Goal: Task Accomplishment & Management: Manage account settings

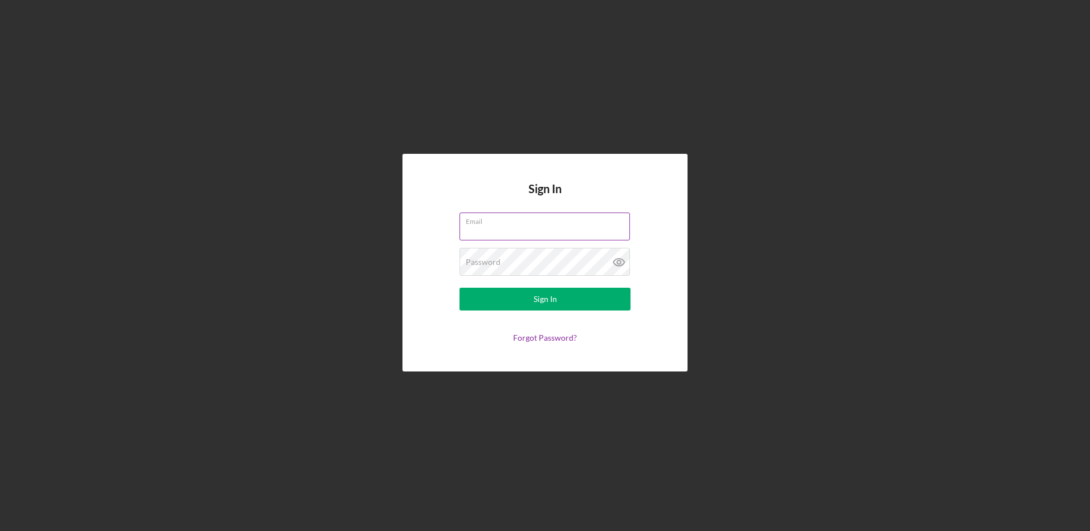
click at [484, 235] on input "Email" at bounding box center [545, 226] width 170 height 27
type input "[EMAIL_ADDRESS][DOMAIN_NAME]"
click at [460, 288] on button "Sign In" at bounding box center [545, 299] width 171 height 23
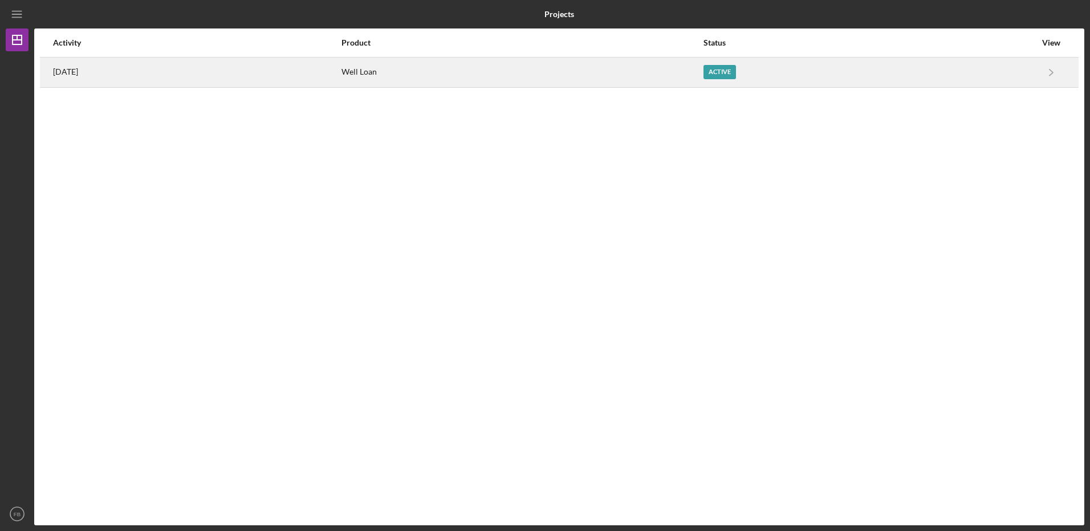
click at [422, 71] on div "Well Loan" at bounding box center [522, 72] width 361 height 29
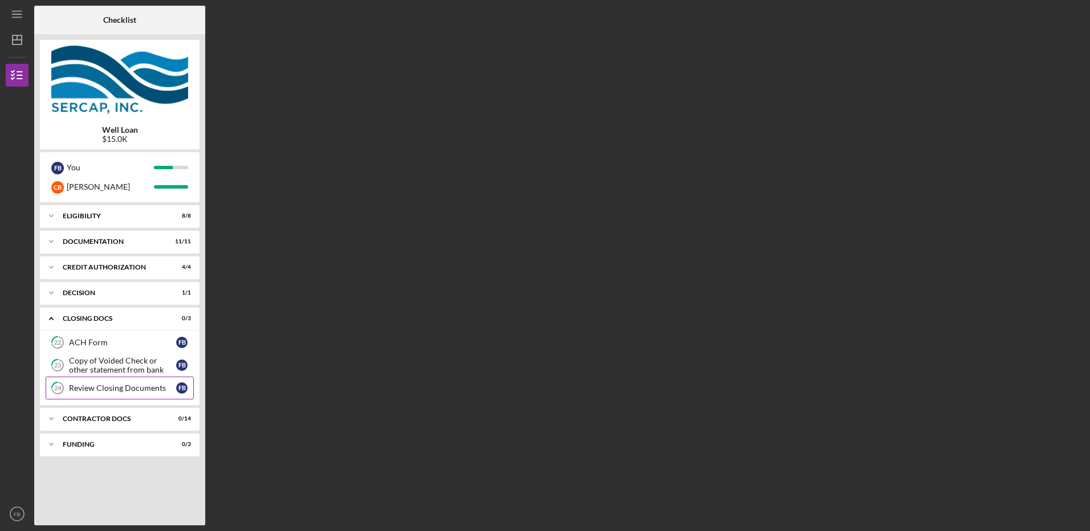
click at [83, 388] on div "Review Closing Documents" at bounding box center [122, 388] width 107 height 9
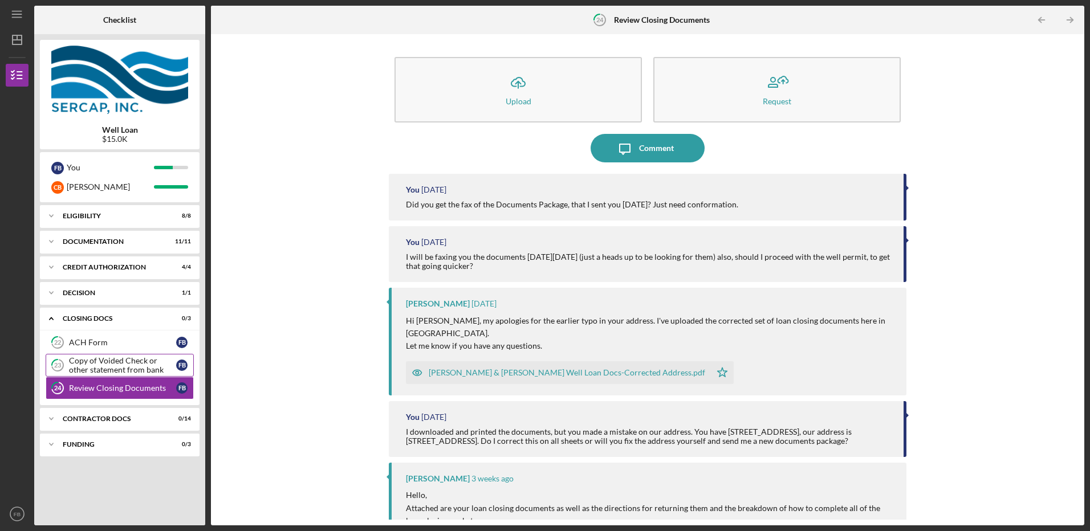
click at [96, 366] on div "Copy of Voided Check or other statement from bank" at bounding box center [122, 365] width 107 height 18
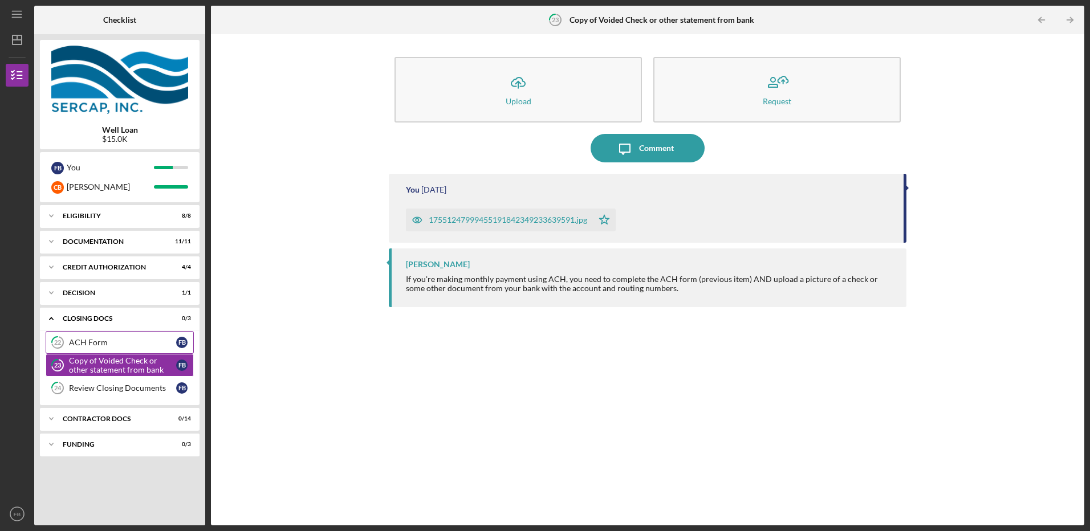
click at [78, 340] on div "ACH Form" at bounding box center [122, 342] width 107 height 9
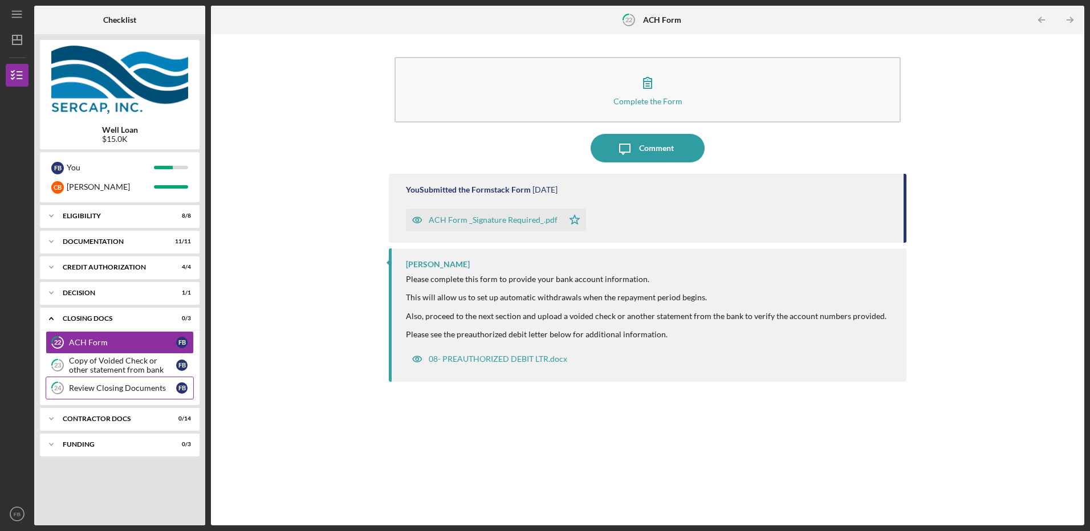
click at [81, 389] on div "Review Closing Documents" at bounding box center [122, 388] width 107 height 9
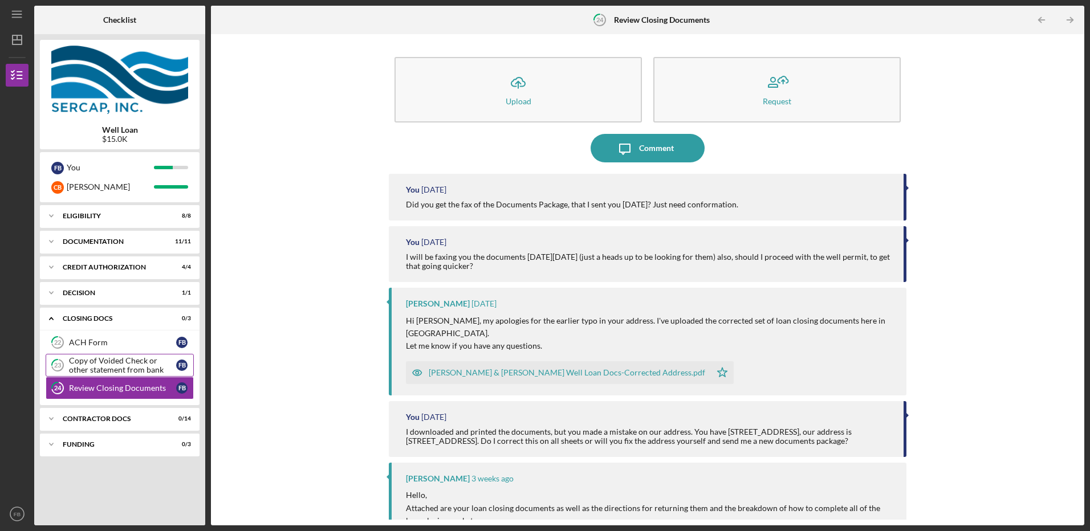
click at [88, 368] on div "Copy of Voided Check or other statement from bank" at bounding box center [122, 365] width 107 height 18
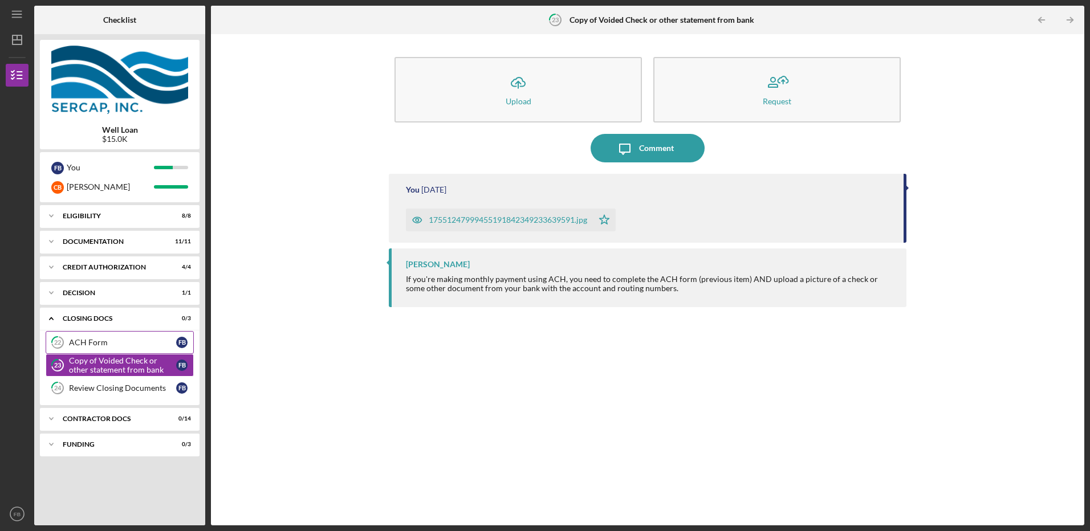
click at [77, 343] on div "ACH Form" at bounding box center [122, 342] width 107 height 9
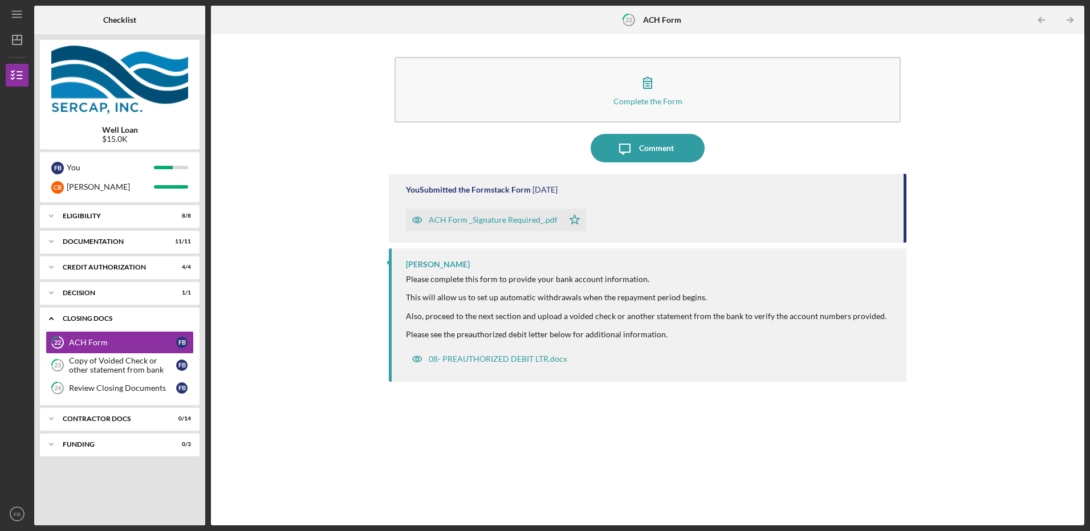
click at [94, 320] on div "CLOSING DOCS" at bounding box center [124, 318] width 123 height 7
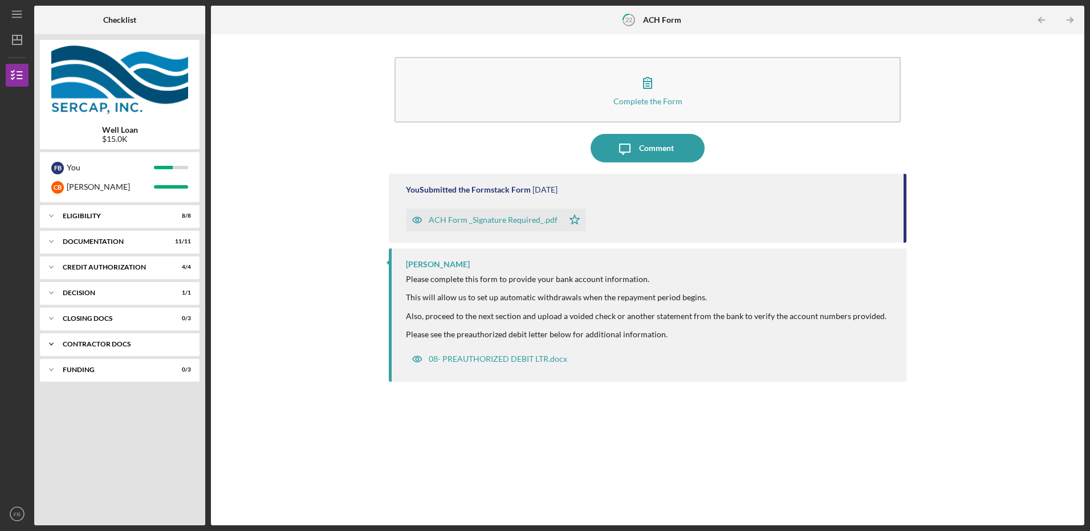
click at [94, 347] on div "Contractor Docs" at bounding box center [124, 344] width 123 height 7
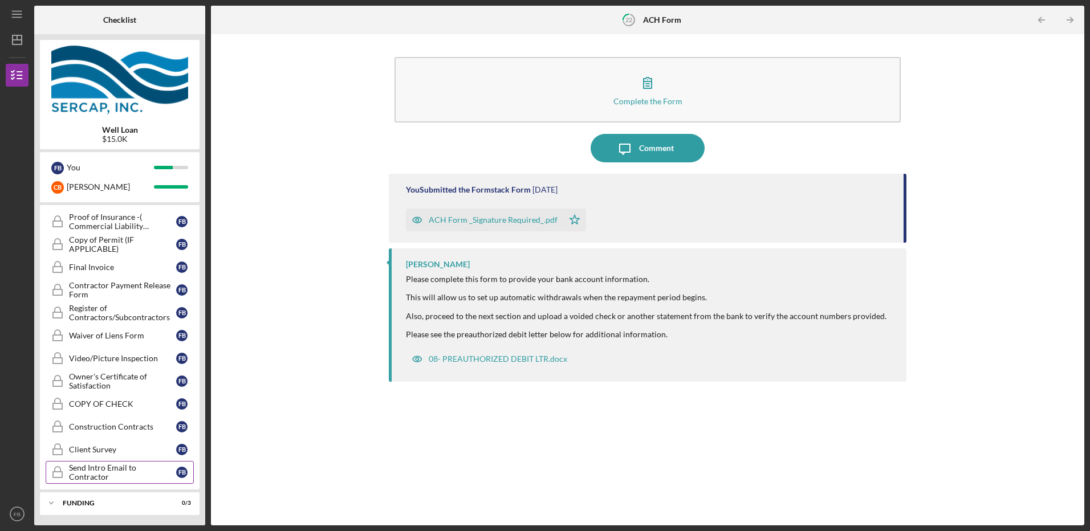
scroll to position [193, 0]
click at [100, 359] on div "Video/Picture Inspection" at bounding box center [122, 357] width 107 height 9
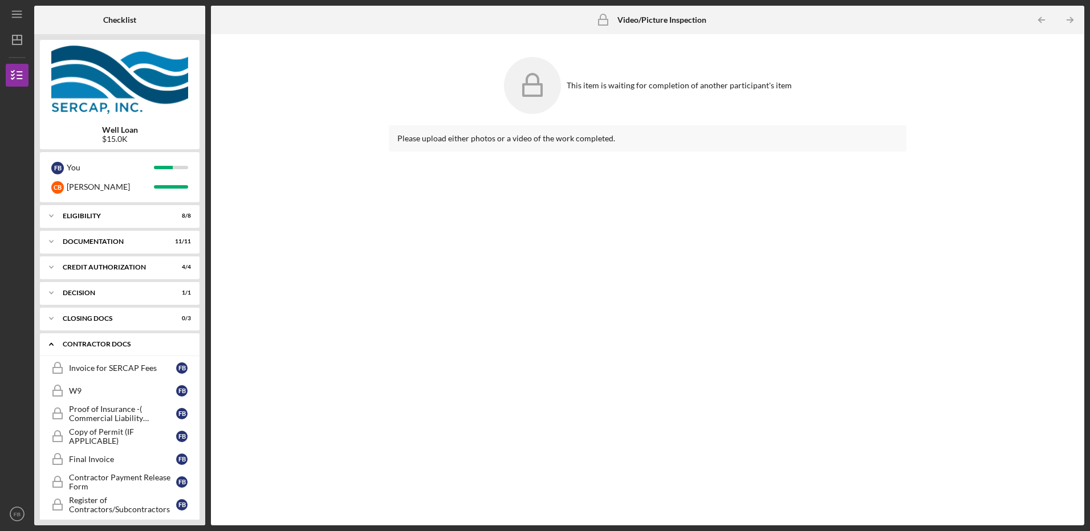
click at [50, 343] on icon "Icon/Expander" at bounding box center [51, 344] width 23 height 23
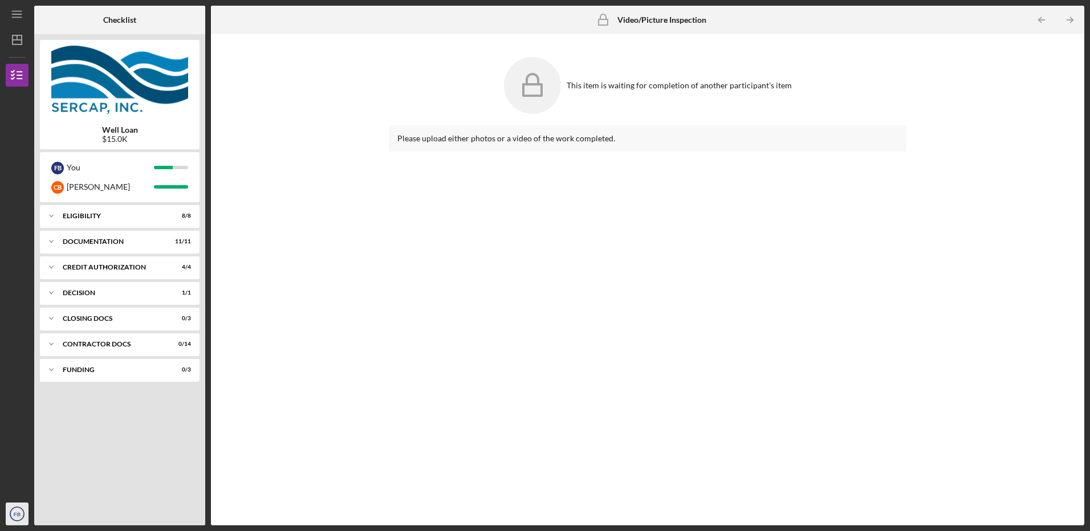
click at [14, 507] on icon "FB" at bounding box center [17, 514] width 23 height 29
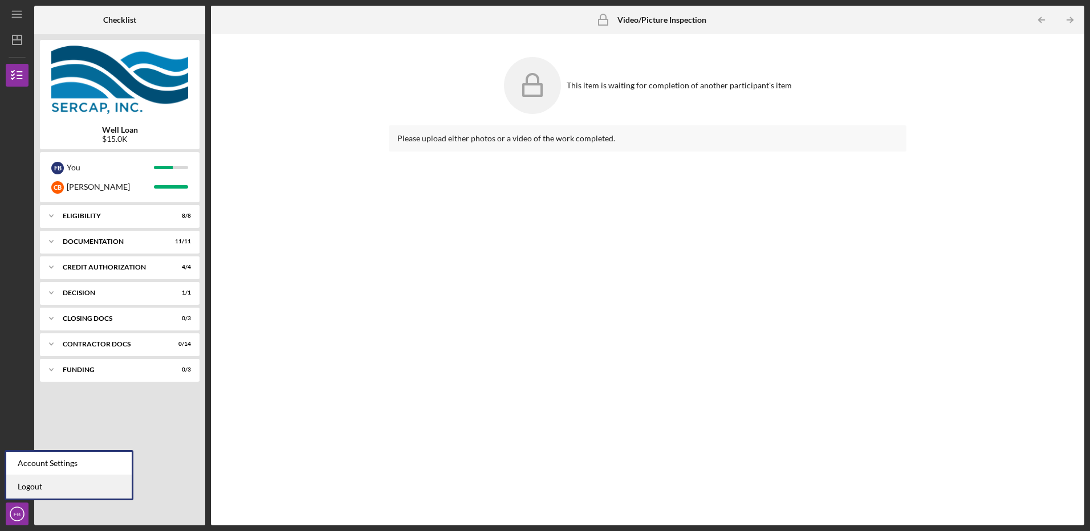
click at [26, 490] on link "Logout" at bounding box center [68, 486] width 125 height 23
